Goal: Browse casually: Explore the website without a specific task or goal

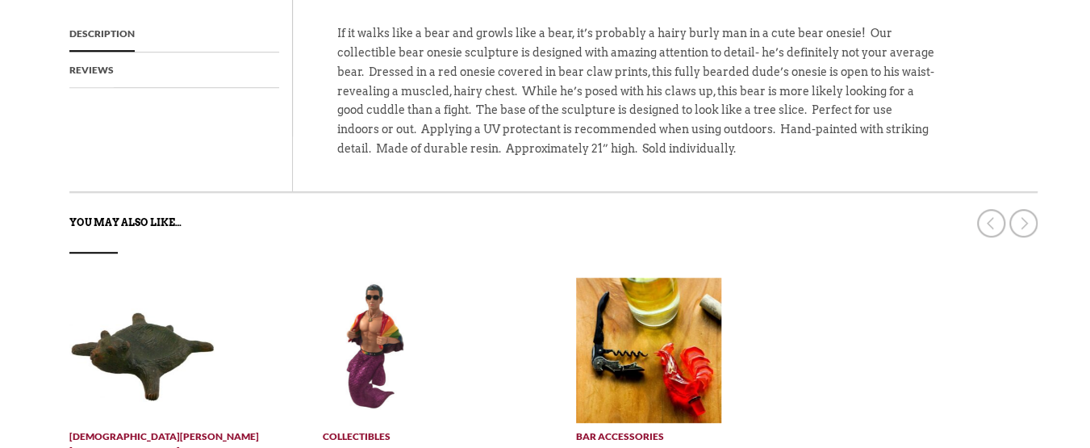
scroll to position [726, 0]
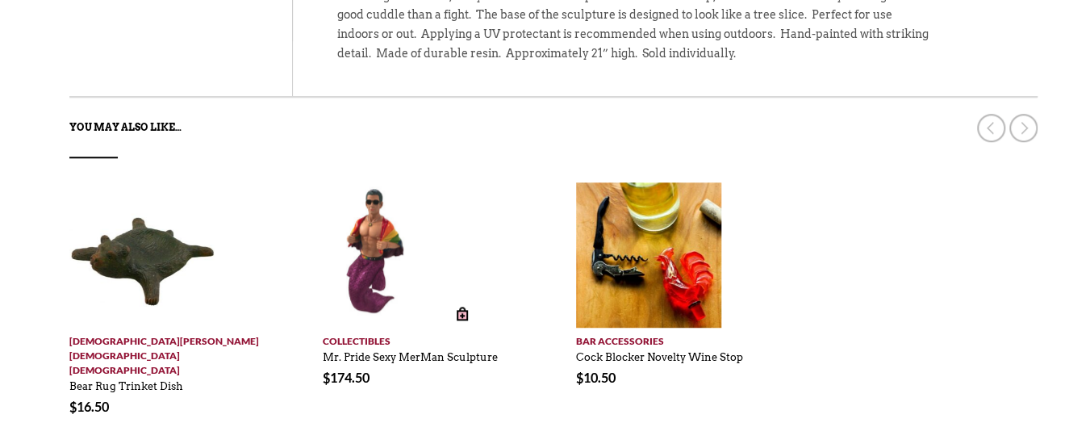
click at [380, 241] on img at bounding box center [377, 254] width 109 height 145
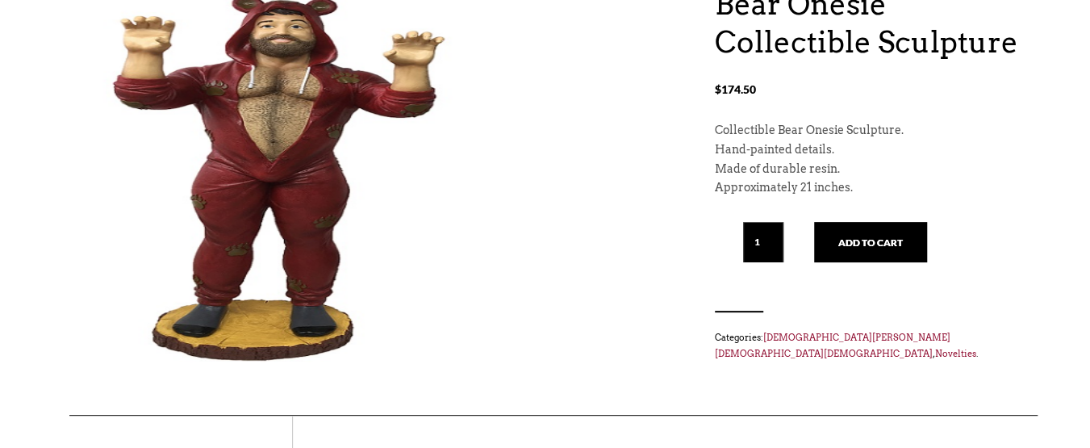
scroll to position [81, 0]
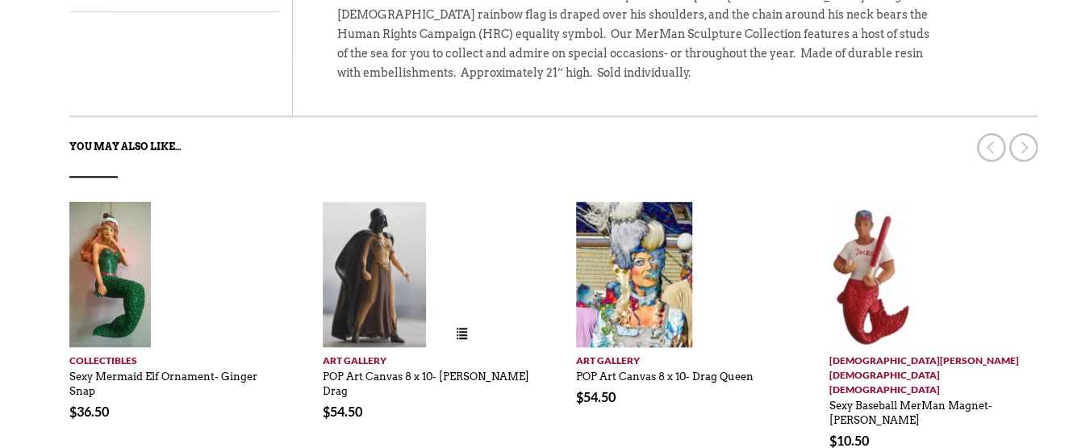
scroll to position [807, 0]
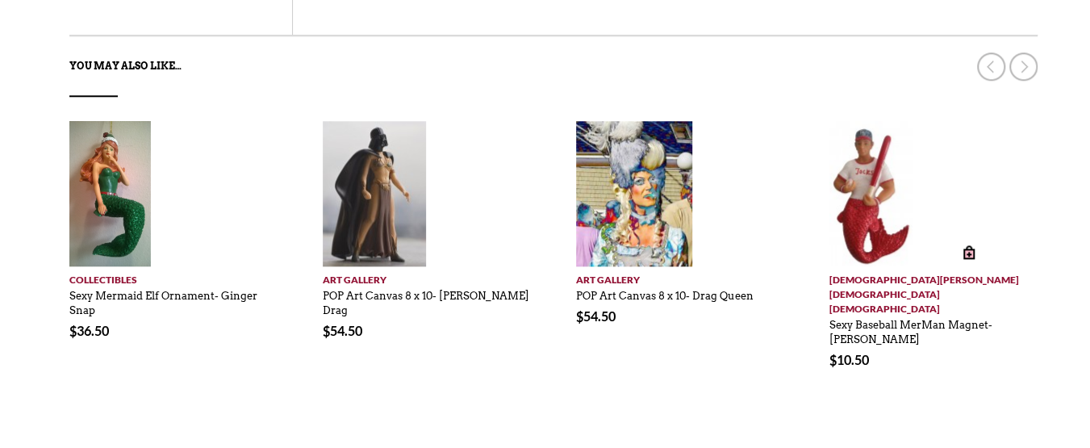
click at [870, 207] on img at bounding box center [871, 193] width 83 height 145
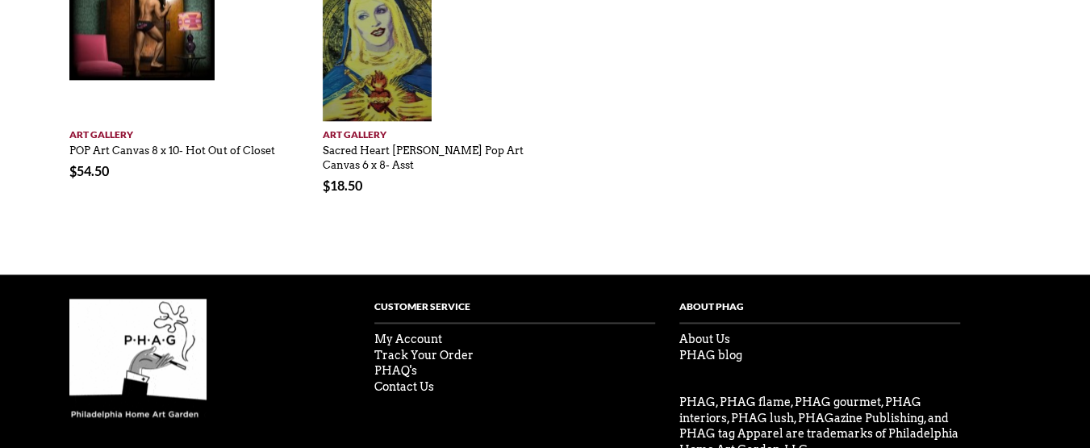
scroll to position [1057, 0]
